Goal: Task Accomplishment & Management: Manage account settings

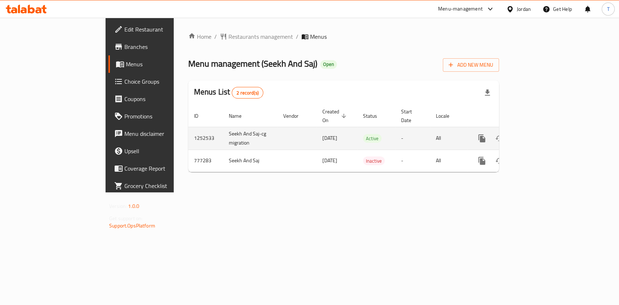
click at [542, 130] on link "enhanced table" at bounding box center [533, 138] width 17 height 17
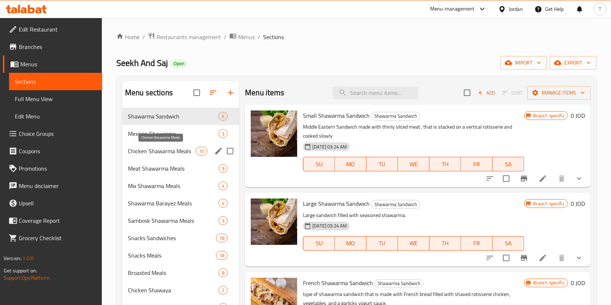
click at [159, 152] on span "Chicken Shawarma Meals" at bounding box center [162, 151] width 68 height 9
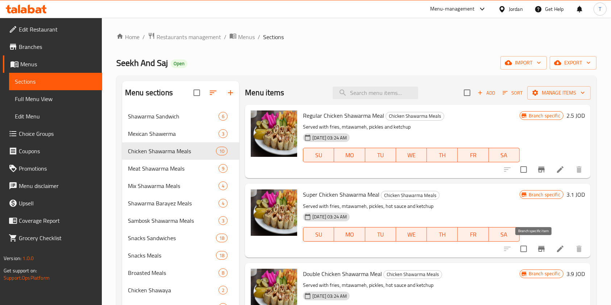
click at [537, 246] on icon "Branch-specific-item" at bounding box center [541, 249] width 9 height 9
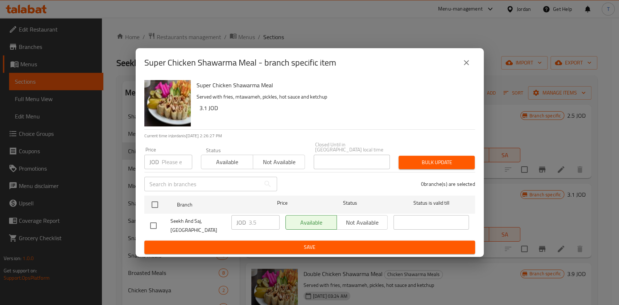
click at [466, 75] on div "Super Chicken Shawarma Meal - branch specific item" at bounding box center [310, 62] width 348 height 29
click at [467, 64] on icon "close" at bounding box center [465, 62] width 5 height 5
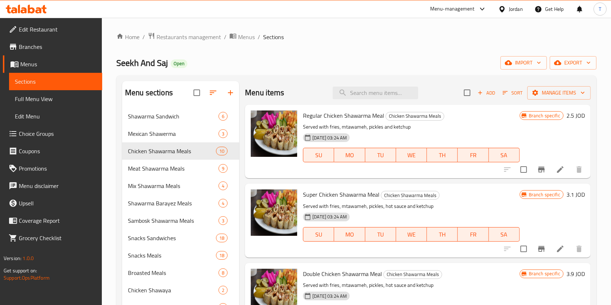
click at [537, 167] on icon "Branch-specific-item" at bounding box center [541, 169] width 9 height 9
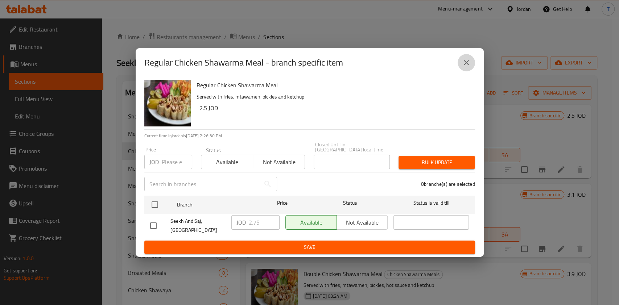
click at [463, 66] on icon "close" at bounding box center [466, 62] width 9 height 9
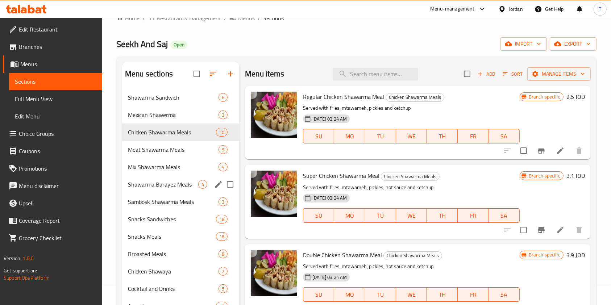
scroll to position [48, 0]
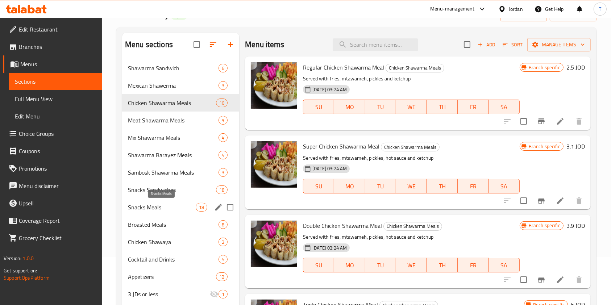
drag, startPoint x: 163, startPoint y: 209, endPoint x: 225, endPoint y: 204, distance: 61.4
click at [163, 209] on span "Snacks Meals" at bounding box center [162, 207] width 68 height 9
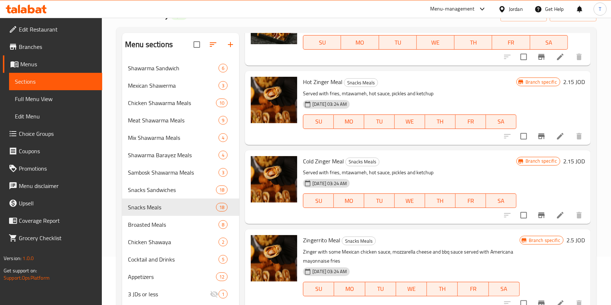
scroll to position [338, 0]
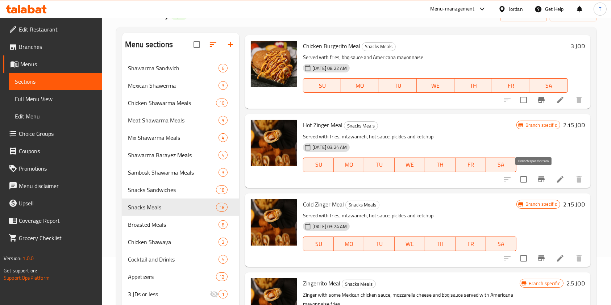
drag, startPoint x: 536, startPoint y: 181, endPoint x: 546, endPoint y: 172, distance: 13.4
click at [545, 171] on div at bounding box center [543, 179] width 89 height 17
click at [538, 179] on icon "Branch-specific-item" at bounding box center [541, 179] width 7 height 6
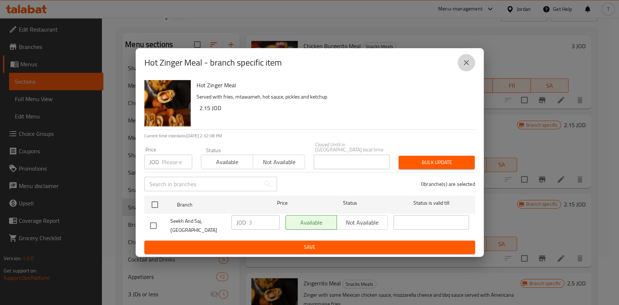
click at [463, 67] on icon "close" at bounding box center [466, 62] width 9 height 9
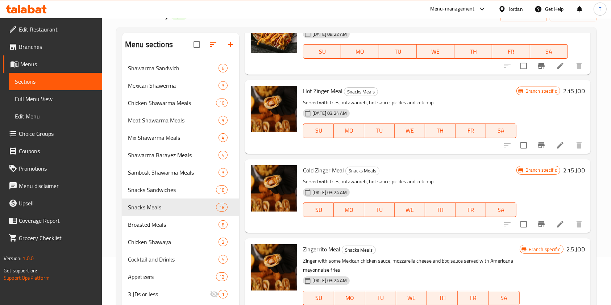
scroll to position [386, 0]
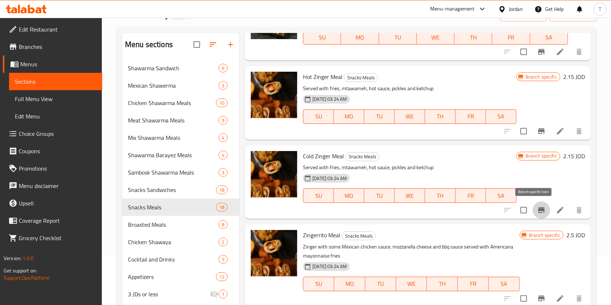
click at [537, 215] on button "Branch-specific-item" at bounding box center [541, 209] width 17 height 17
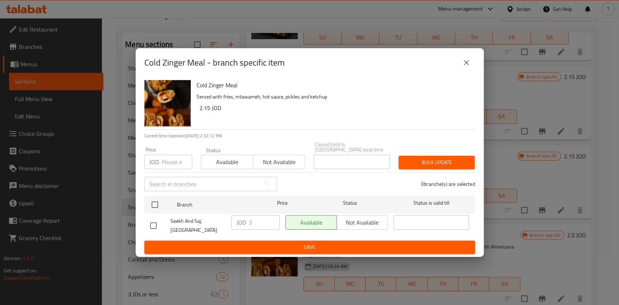
click at [462, 63] on icon "close" at bounding box center [466, 62] width 9 height 9
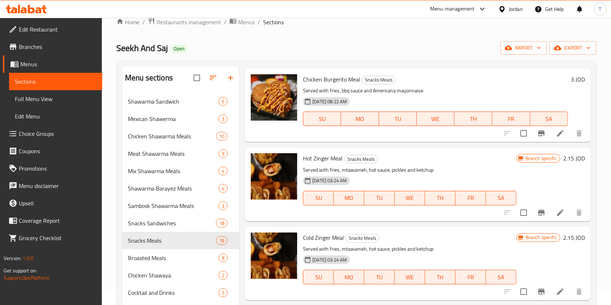
scroll to position [0, 0]
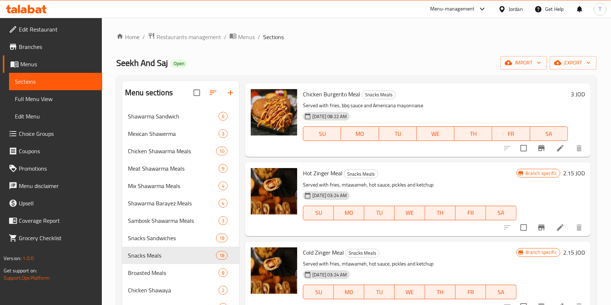
click at [194, 30] on div "Home / Restaurants management / Menus / Sections Seekh And Saj Open import expo…" at bounding box center [356, 222] width 509 height 409
click at [194, 35] on span "Restaurants management" at bounding box center [189, 37] width 65 height 9
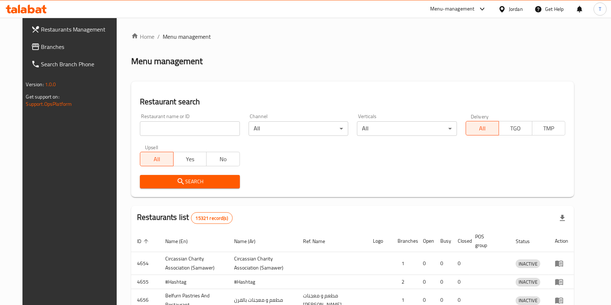
click at [179, 131] on div at bounding box center [305, 152] width 611 height 305
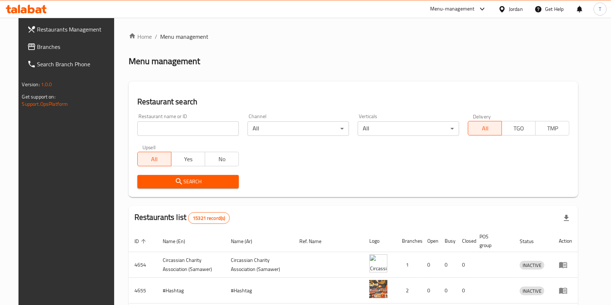
click at [179, 131] on input "search" at bounding box center [187, 128] width 101 height 14
type input "big burger"
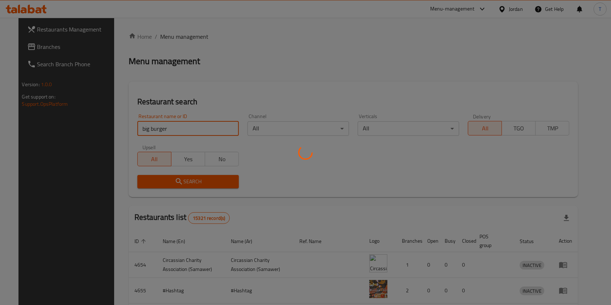
click button "Search" at bounding box center [187, 181] width 101 height 13
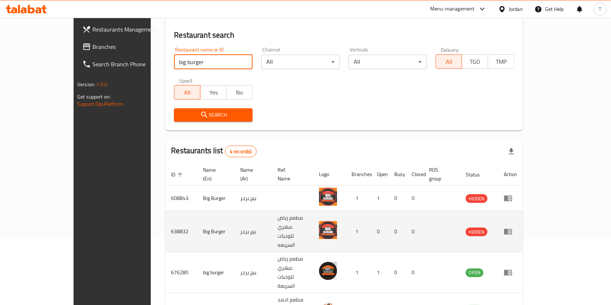
scroll to position [80, 0]
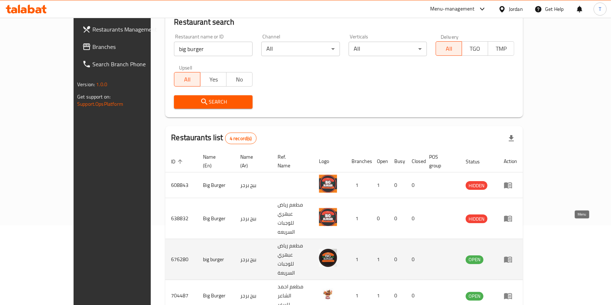
click at [517, 255] on link "enhanced table" at bounding box center [510, 259] width 13 height 9
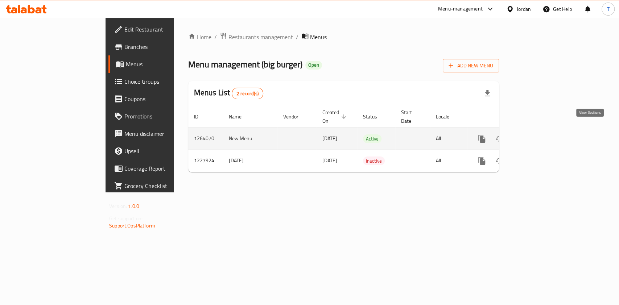
click at [542, 132] on link "enhanced table" at bounding box center [533, 138] width 17 height 17
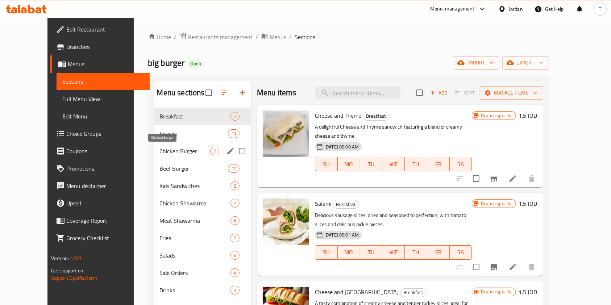
click at [172, 152] on span "Chicken Burger" at bounding box center [185, 151] width 50 height 9
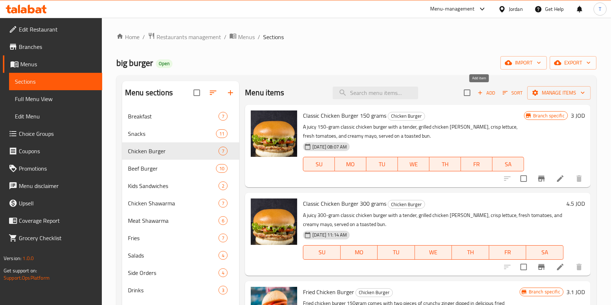
click at [477, 93] on icon "button" at bounding box center [480, 93] width 7 height 7
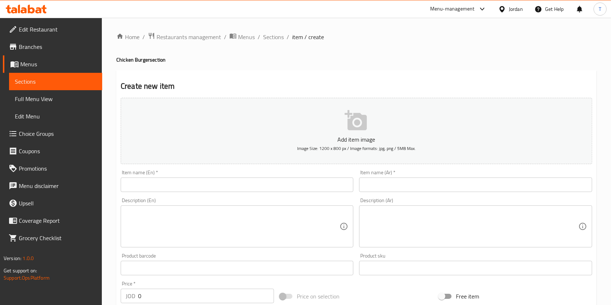
click at [404, 192] on input "text" at bounding box center [475, 185] width 233 height 14
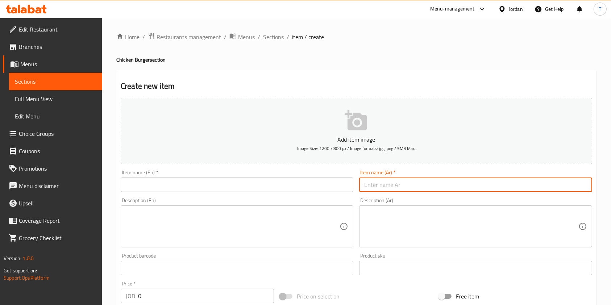
paste input "كرسبي"
type input "كرسبي تشكن"
click at [214, 184] on input "text" at bounding box center [237, 185] width 233 height 14
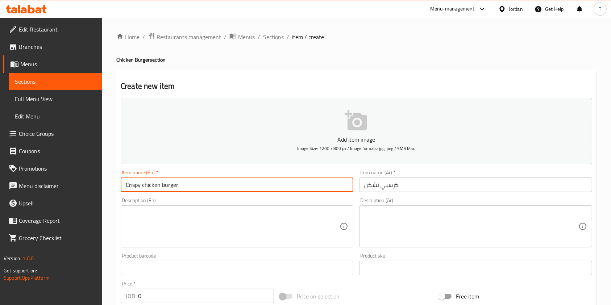
type input "Crispy chicken burger"
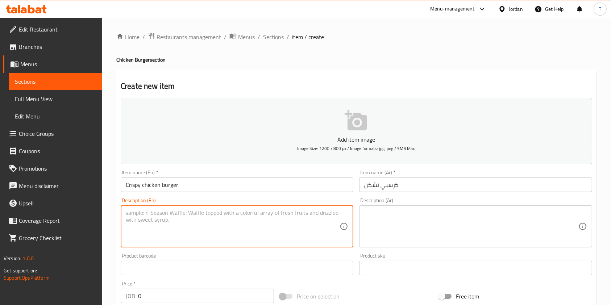
click at [170, 229] on textarea at bounding box center [233, 226] width 214 height 34
paste textarea "Ranch sauce Lettuce Pickles Turkey Cheddar cheese Sweet chili Jalapeno"
type textarea "Ranch sauce Lettuce Pickles Turkey Cheddar cheese Sweet chili Jalapeno"
click at [453, 230] on textarea at bounding box center [471, 226] width 214 height 34
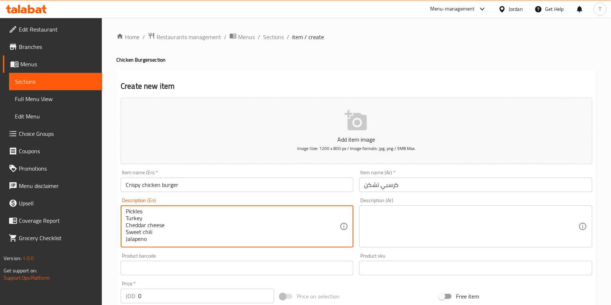
paste textarea "صوص رانش خس مخلل تيركي جبنه شيدر سويت شيلي هالبينو"
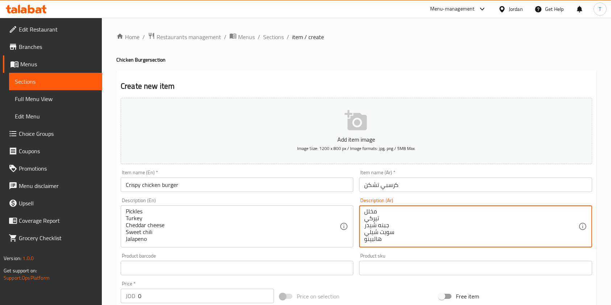
type textarea "صوص رانش خس مخلل تيركي جبنه شيدر سويت شيلي هالبينو"
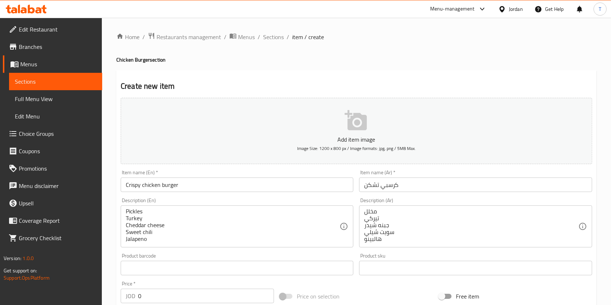
click at [305, 59] on h4 "Chicken Burger section" at bounding box center [356, 59] width 480 height 7
drag, startPoint x: 154, startPoint y: 300, endPoint x: 140, endPoint y: 300, distance: 13.8
click at [140, 300] on input "0" at bounding box center [206, 296] width 136 height 14
type input "0"
type input "3"
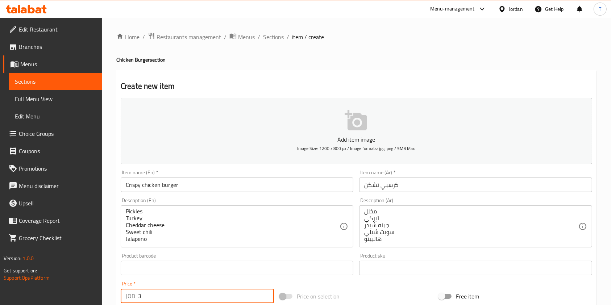
click at [328, 68] on div "Home / Restaurants management / Menus / Sections / item / create Chicken Burger…" at bounding box center [356, 264] width 480 height 465
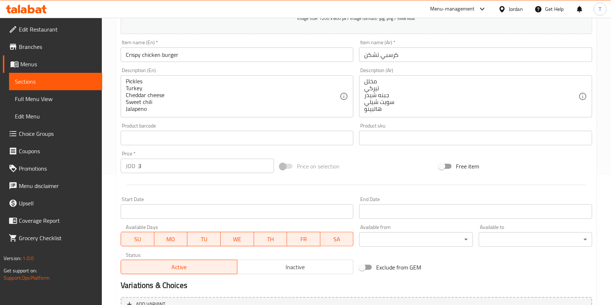
scroll to position [207, 0]
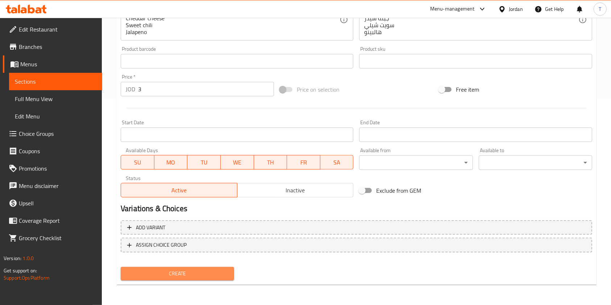
click at [203, 268] on button "Create" at bounding box center [177, 273] width 113 height 13
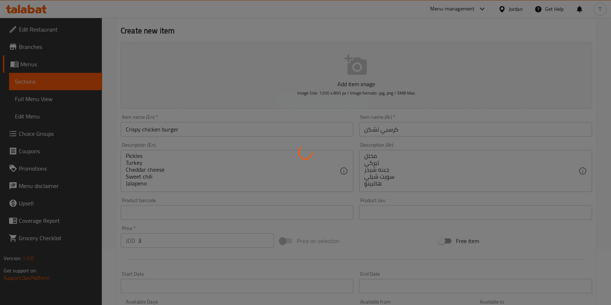
scroll to position [0, 0]
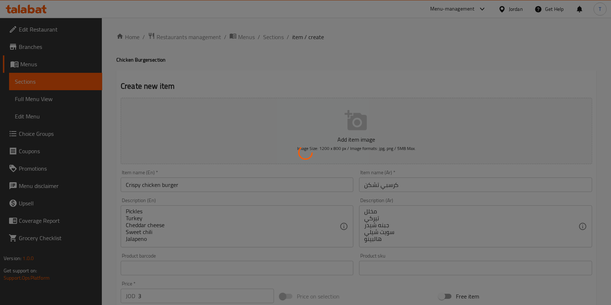
type input "0"
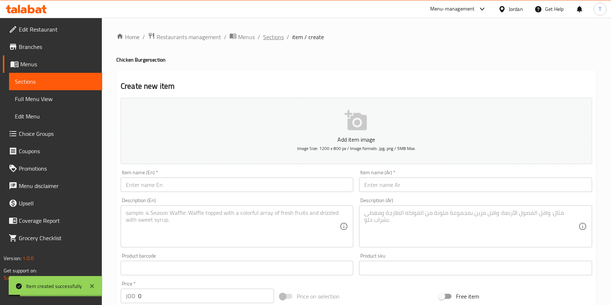
click at [276, 36] on span "Sections" at bounding box center [273, 37] width 21 height 9
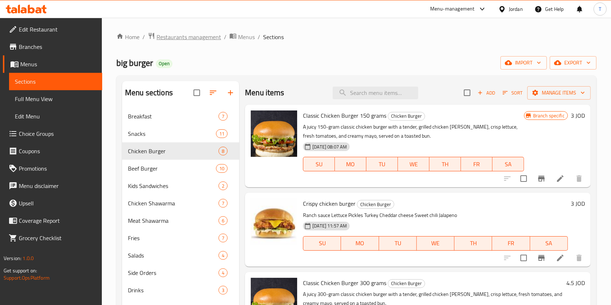
click at [216, 34] on span "Restaurants management" at bounding box center [189, 37] width 65 height 9
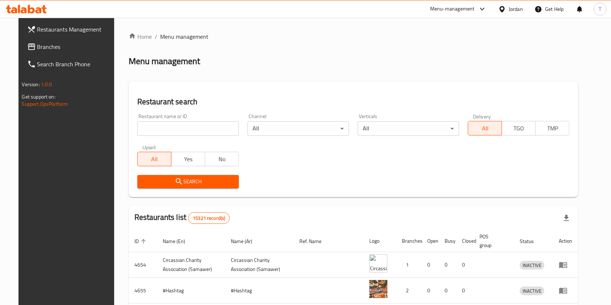
click at [188, 127] on input "search" at bounding box center [187, 128] width 101 height 14
drag, startPoint x: 160, startPoint y: 131, endPoint x: 68, endPoint y: 133, distance: 91.7
click at [76, 133] on div "Restaurants Management Branches Search Branch Phone Version: 1.0.0 Get support …" at bounding box center [305, 254] width 574 height 472
click at [157, 132] on input "l" at bounding box center [187, 128] width 101 height 14
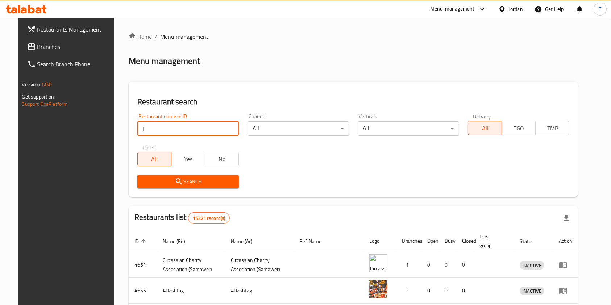
click at [157, 132] on input "l" at bounding box center [187, 128] width 101 height 14
paste input "[PERSON_NAME]"
type input "[PERSON_NAME]"
click button "Search" at bounding box center [187, 181] width 101 height 13
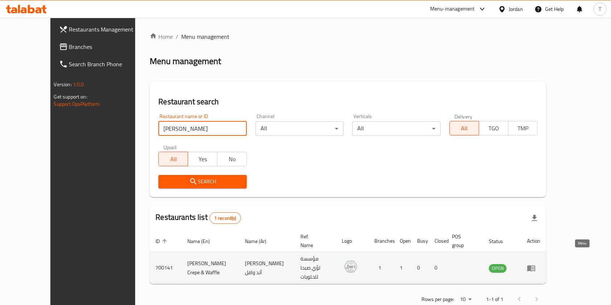
click at [540, 264] on link "enhanced table" at bounding box center [533, 268] width 13 height 9
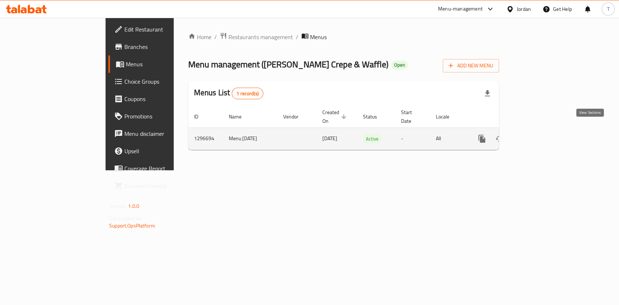
click at [538, 134] on icon "enhanced table" at bounding box center [533, 138] width 9 height 9
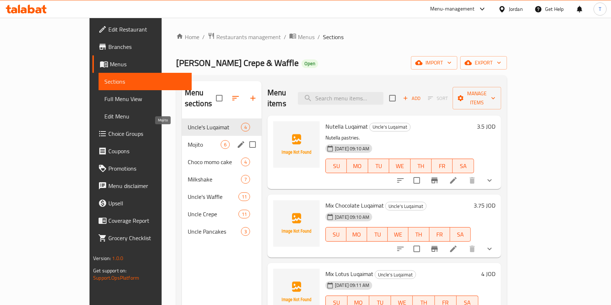
click at [188, 140] on span "Mojito" at bounding box center [204, 144] width 33 height 9
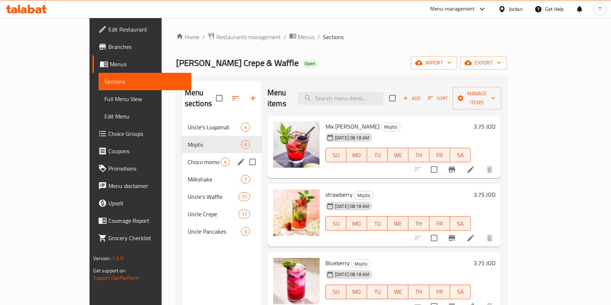
click at [188, 158] on span "Choco momo cake" at bounding box center [204, 162] width 33 height 9
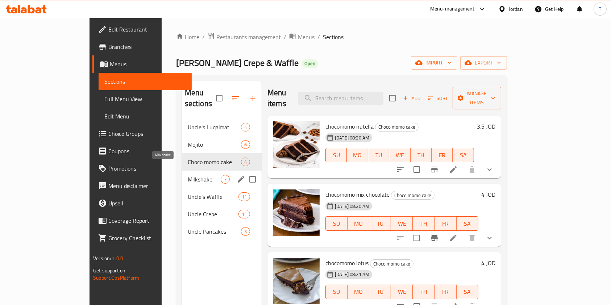
click at [188, 175] on span "Milkshake" at bounding box center [204, 179] width 33 height 9
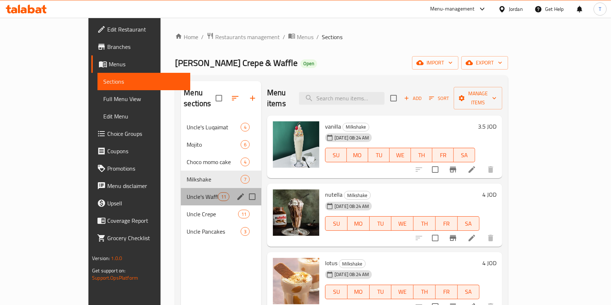
click at [181, 188] on div "Uncle's Waffle 11" at bounding box center [221, 196] width 80 height 17
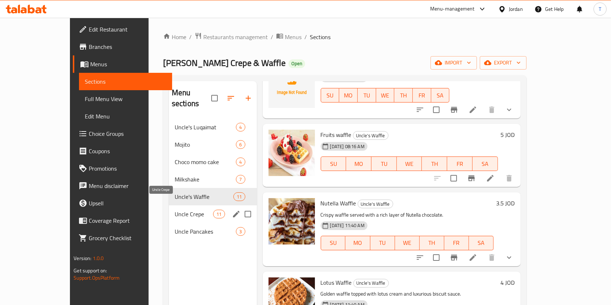
click at [175, 210] on span "Uncle Crepe" at bounding box center [194, 214] width 38 height 9
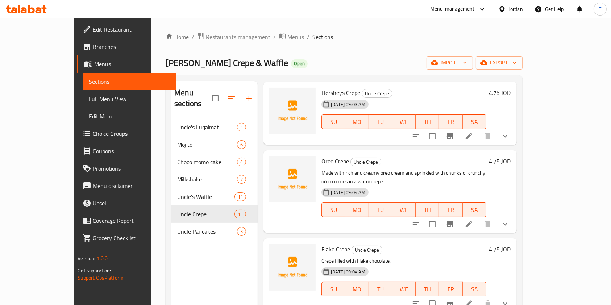
scroll to position [290, 0]
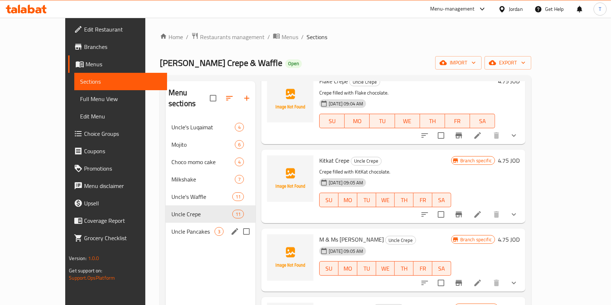
click at [166, 225] on div "Uncle Pancakes 3" at bounding box center [211, 231] width 90 height 17
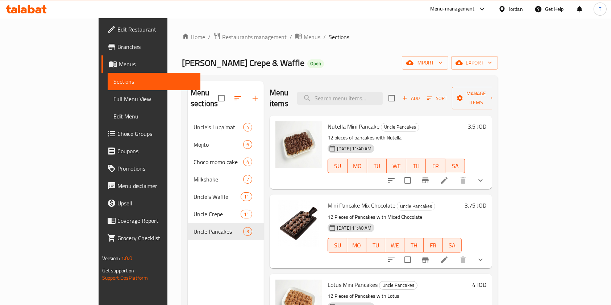
click at [182, 64] on span "[PERSON_NAME] Crepe & Waffle" at bounding box center [243, 63] width 122 height 16
click at [182, 62] on span "[PERSON_NAME] Crepe & Waffle" at bounding box center [243, 63] width 122 height 16
copy span "[PERSON_NAME]"
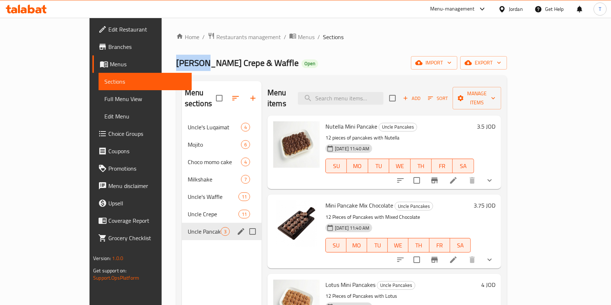
click at [238, 228] on icon "edit" at bounding box center [241, 231] width 7 height 7
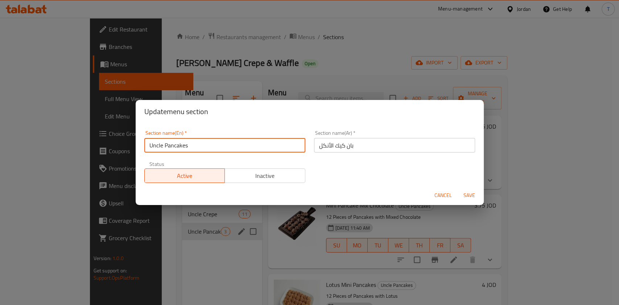
click at [153, 148] on input "Uncle Pancakes" at bounding box center [224, 145] width 161 height 14
paste input "[PERSON_NAME]"
type input "[PERSON_NAME] Pancakes"
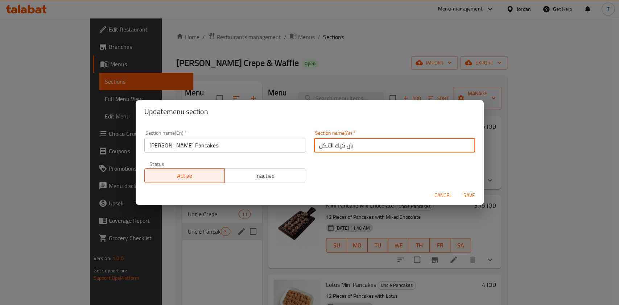
click at [354, 146] on input "بان كيك الأنكل" at bounding box center [394, 145] width 161 height 14
click at [320, 146] on input "بان كيك الأنكل" at bounding box center [394, 145] width 161 height 14
click at [319, 145] on input "بان كيك الأنكل" at bounding box center [394, 145] width 161 height 14
click at [316, 151] on input "بان كيك الأنكل" at bounding box center [394, 145] width 161 height 14
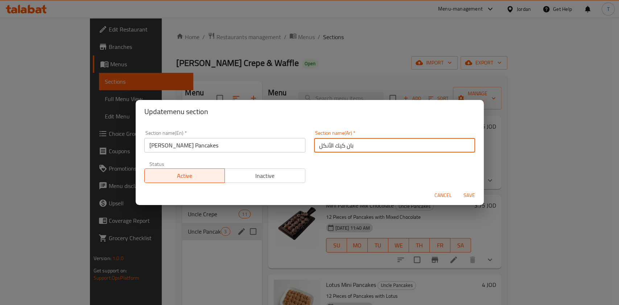
click at [318, 146] on input "بان كيك الأنكل" at bounding box center [394, 145] width 161 height 14
type input "بان [PERSON_NAME]"
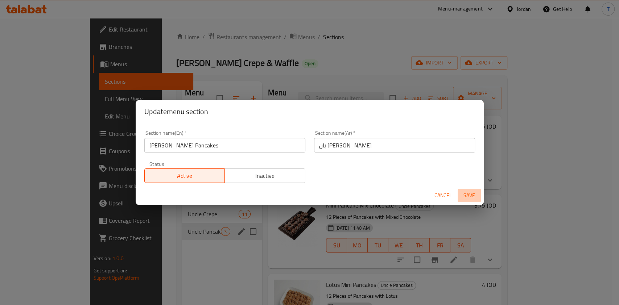
click at [475, 194] on span "Save" at bounding box center [468, 195] width 17 height 9
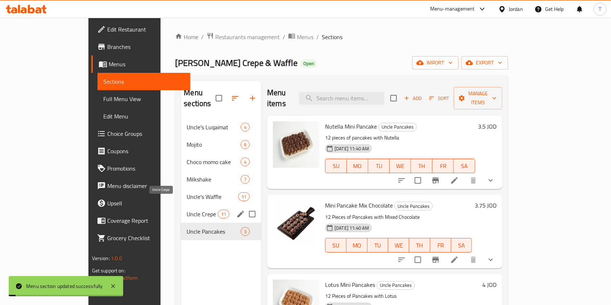
click at [187, 210] on span "Uncle Crepe" at bounding box center [202, 214] width 31 height 9
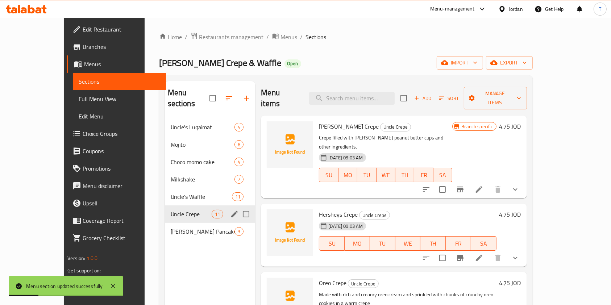
click at [230, 210] on icon "edit" at bounding box center [234, 214] width 9 height 9
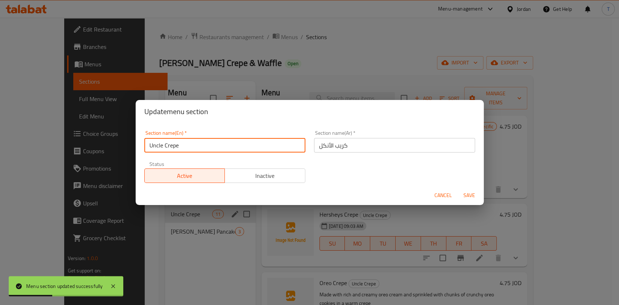
click at [158, 147] on input "Uncle Crepe" at bounding box center [224, 145] width 161 height 14
paste input "[PERSON_NAME]"
type input "[PERSON_NAME] Crepe"
click at [323, 149] on input "كريب الأنكل" at bounding box center [394, 145] width 161 height 14
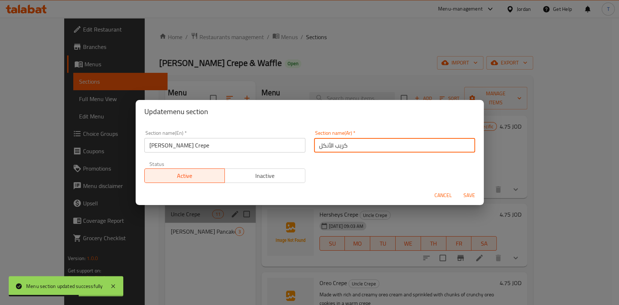
click at [323, 148] on input "كريب الأنكل" at bounding box center [394, 145] width 161 height 14
click at [321, 146] on input "كريب الأنكل" at bounding box center [394, 145] width 161 height 14
click at [321, 145] on input "كريب الأنكل" at bounding box center [394, 145] width 161 height 14
click at [321, 143] on input "كريب الأنكل" at bounding box center [394, 145] width 161 height 14
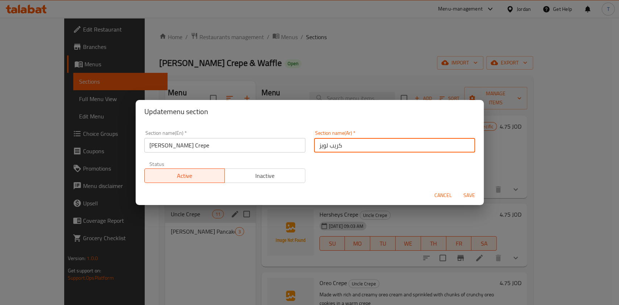
type input "كريب لويز"
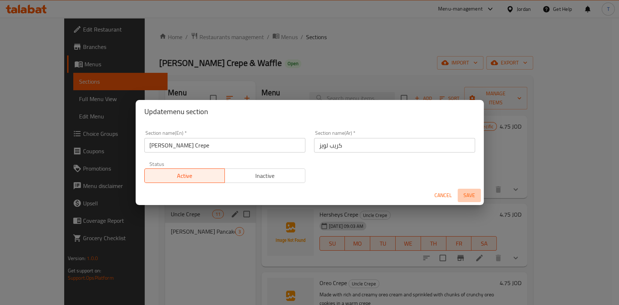
click at [467, 196] on span "Save" at bounding box center [468, 195] width 17 height 9
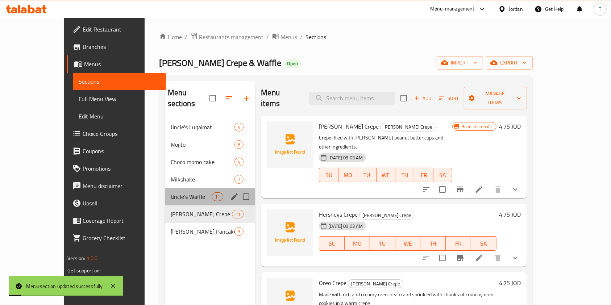
click at [165, 188] on div "Uncle's Waffle 11" at bounding box center [210, 196] width 91 height 17
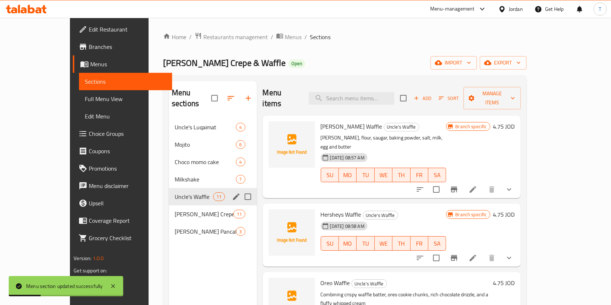
click at [240, 189] on input "Menu sections" at bounding box center [247, 196] width 15 height 15
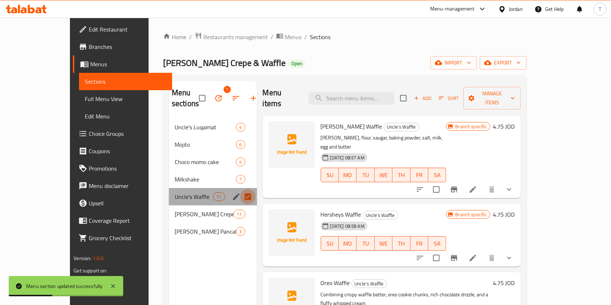
click at [240, 189] on input "Menu sections" at bounding box center [247, 196] width 15 height 15
checkbox input "false"
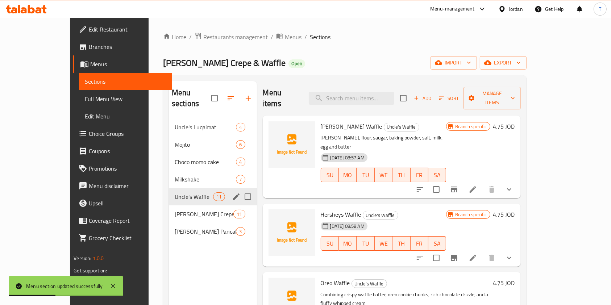
click at [232, 192] on icon "edit" at bounding box center [236, 196] width 9 height 9
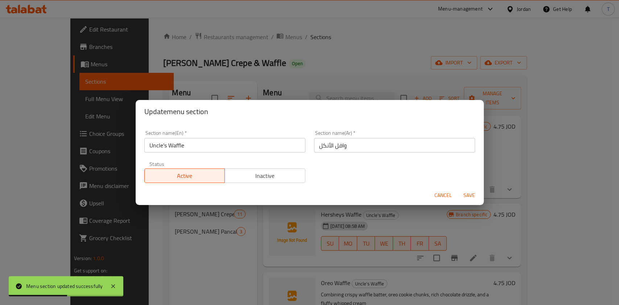
click at [154, 146] on input "Uncle's Waffle" at bounding box center [224, 145] width 161 height 14
paste input "[PERSON_NAME]"
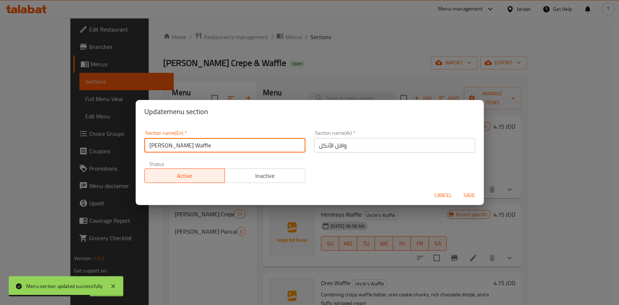
type input "[PERSON_NAME] Waffle"
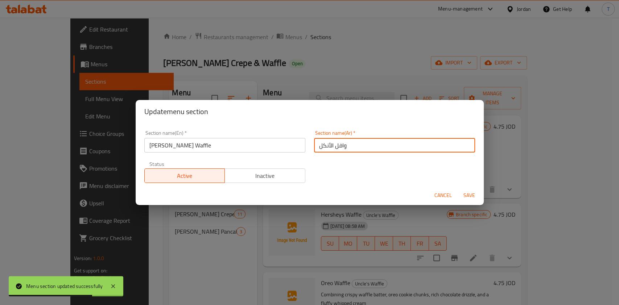
click at [324, 147] on input "وافل الأنكل" at bounding box center [394, 145] width 161 height 14
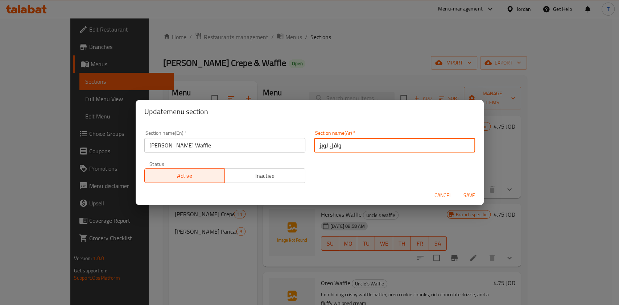
type input "وافل لويز"
click at [468, 193] on span "Save" at bounding box center [468, 195] width 17 height 9
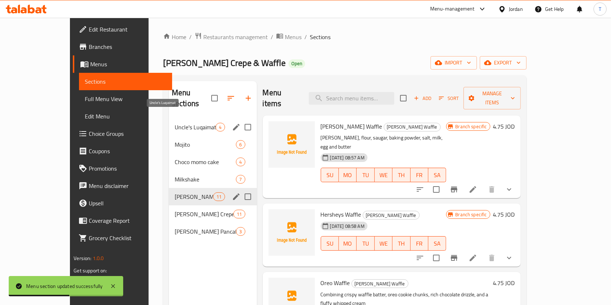
click at [175, 123] on span "Uncle's Luqaimat" at bounding box center [195, 127] width 41 height 9
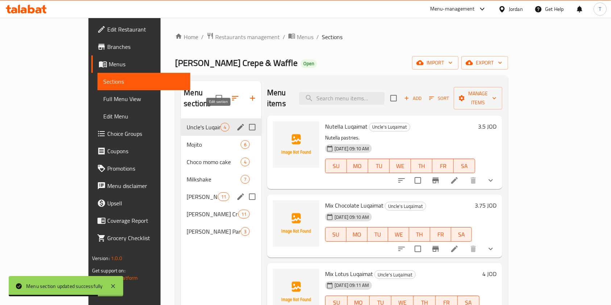
click at [237, 124] on icon "edit" at bounding box center [240, 127] width 7 height 7
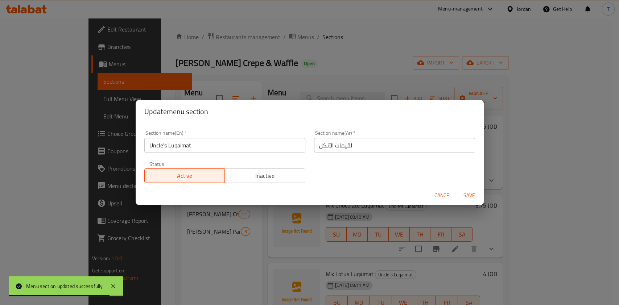
click at [154, 147] on input "Uncle's Luqaimat" at bounding box center [224, 145] width 161 height 14
paste input "[PERSON_NAME]"
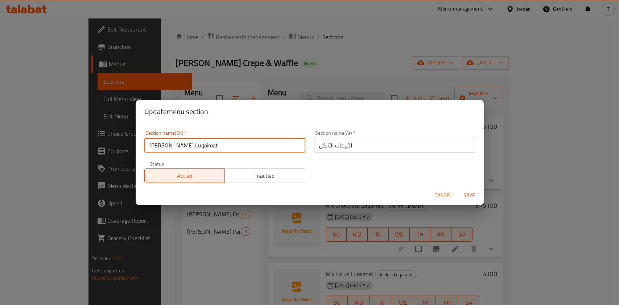
type input "[PERSON_NAME] Luqaimat"
click at [320, 146] on input "لقيمات الأنكل" at bounding box center [394, 145] width 161 height 14
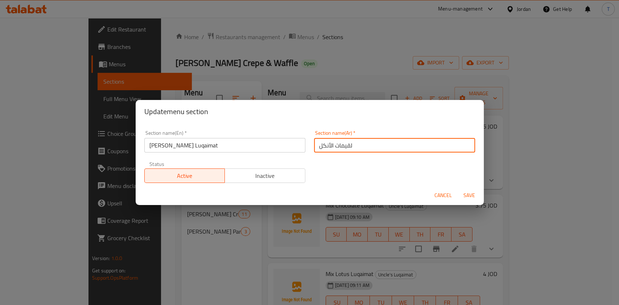
click at [320, 146] on input "لقيمات الأنكل" at bounding box center [394, 145] width 161 height 14
type input "لقيمات لويز"
click at [463, 198] on span "Save" at bounding box center [468, 195] width 17 height 9
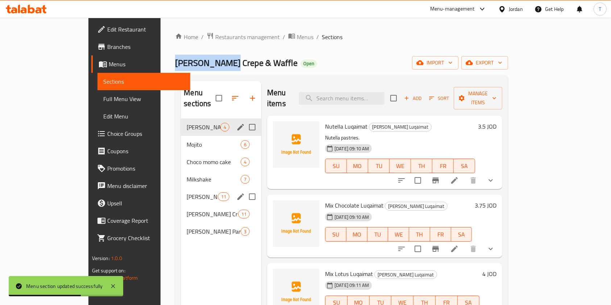
drag, startPoint x: 114, startPoint y: 63, endPoint x: 164, endPoint y: 60, distance: 50.1
click at [164, 60] on div "Home / Restaurants management / Menus / Sections Louie's Crepe & Waffle Open im…" at bounding box center [342, 212] width 362 height 389
copy span "[PERSON_NAME] Crepe"
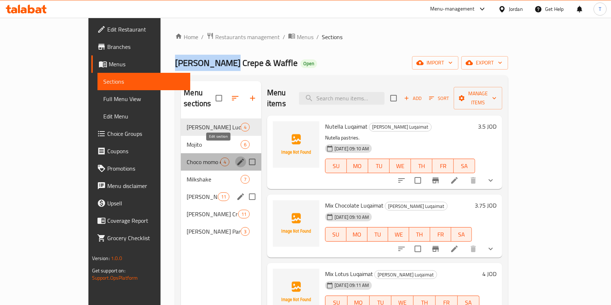
click at [236, 158] on icon "edit" at bounding box center [240, 162] width 9 height 9
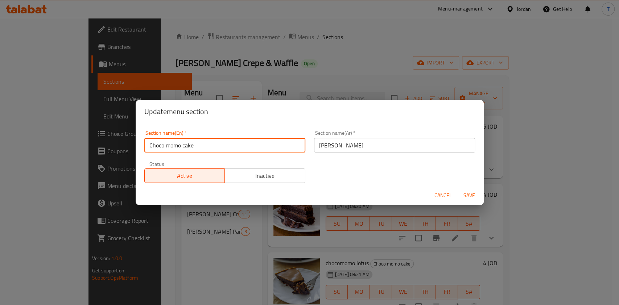
click at [175, 145] on input "Choco momo cake" at bounding box center [224, 145] width 161 height 14
type input "Choco moCo cake"
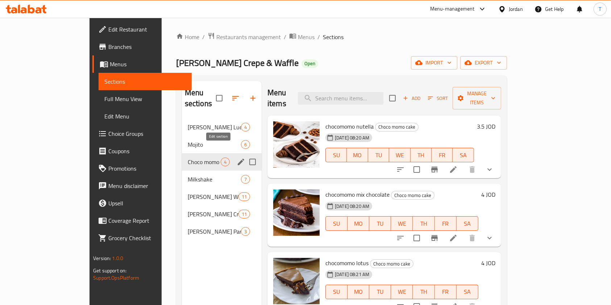
click at [237, 158] on icon "edit" at bounding box center [241, 162] width 9 height 9
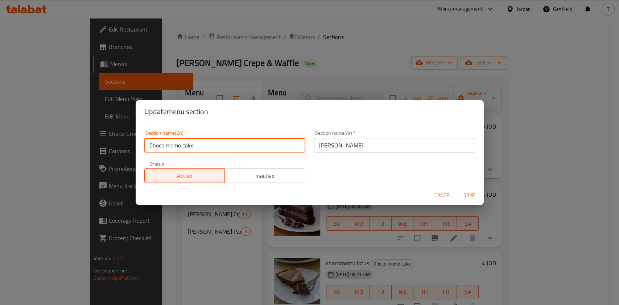
click at [166, 146] on input "Choco momo cake" at bounding box center [224, 145] width 161 height 14
drag, startPoint x: 178, startPoint y: 145, endPoint x: 173, endPoint y: 146, distance: 5.1
click at [173, 146] on input "Choco Momo cake" at bounding box center [224, 145] width 161 height 14
type input "Choco MoCo cake"
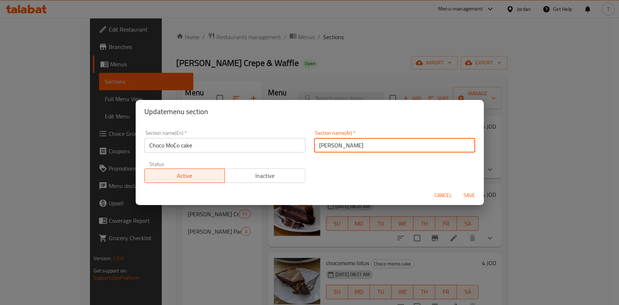
click at [331, 147] on input "[PERSON_NAME]" at bounding box center [394, 145] width 161 height 14
click at [335, 149] on input "شوكومو كيك" at bounding box center [394, 145] width 161 height 14
type input "شوكوكمو كيك"
click at [470, 196] on span "Save" at bounding box center [468, 195] width 17 height 9
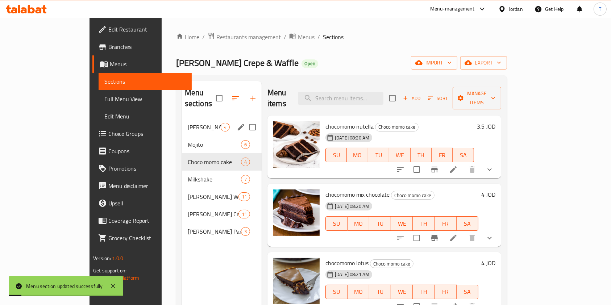
click at [182, 122] on div "[PERSON_NAME] Luqaimat 4" at bounding box center [222, 126] width 80 height 17
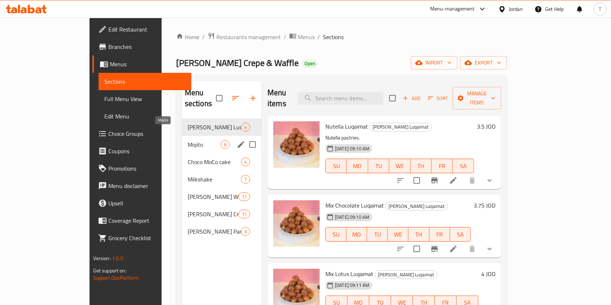
click at [188, 140] on span "Mojito" at bounding box center [204, 144] width 33 height 9
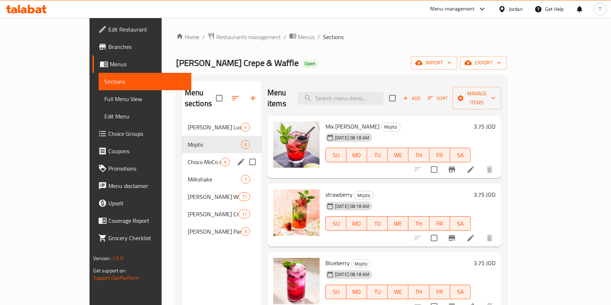
click at [188, 158] on span "Choco MoCo cake" at bounding box center [204, 162] width 33 height 9
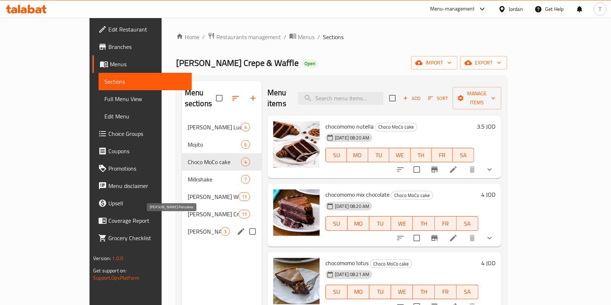
drag, startPoint x: 167, startPoint y: 221, endPoint x: 177, endPoint y: 220, distance: 9.4
click at [188, 227] on span "[PERSON_NAME] Pancakes" at bounding box center [204, 231] width 33 height 9
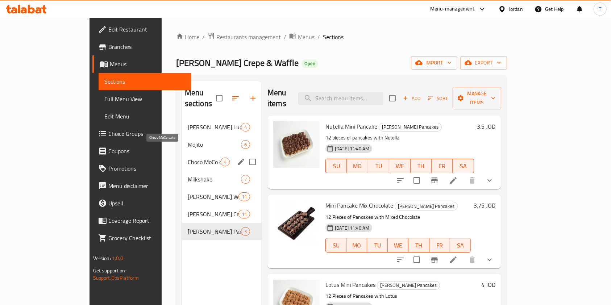
click at [188, 158] on span "Choco MoCo cake" at bounding box center [204, 162] width 33 height 9
